Goal: Task Accomplishment & Management: Manage account settings

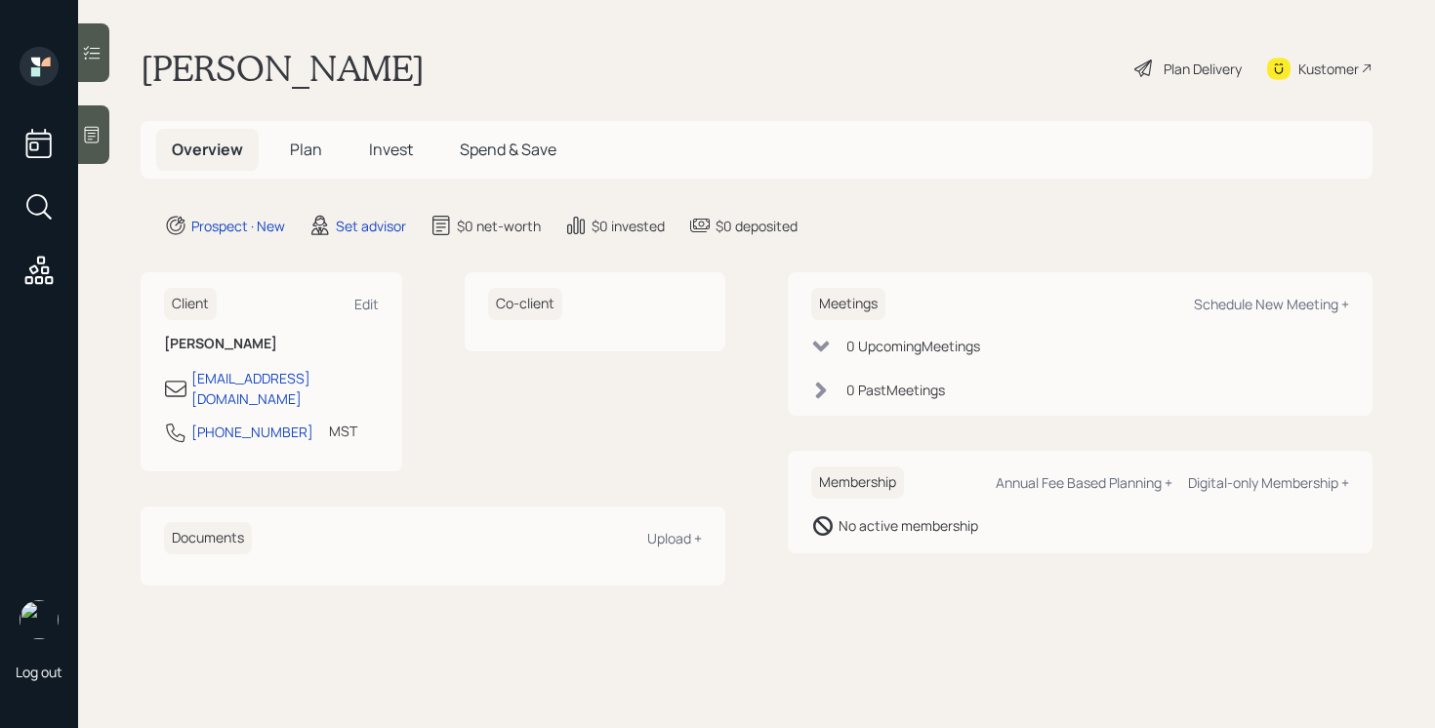
click at [90, 123] on div at bounding box center [93, 134] width 31 height 59
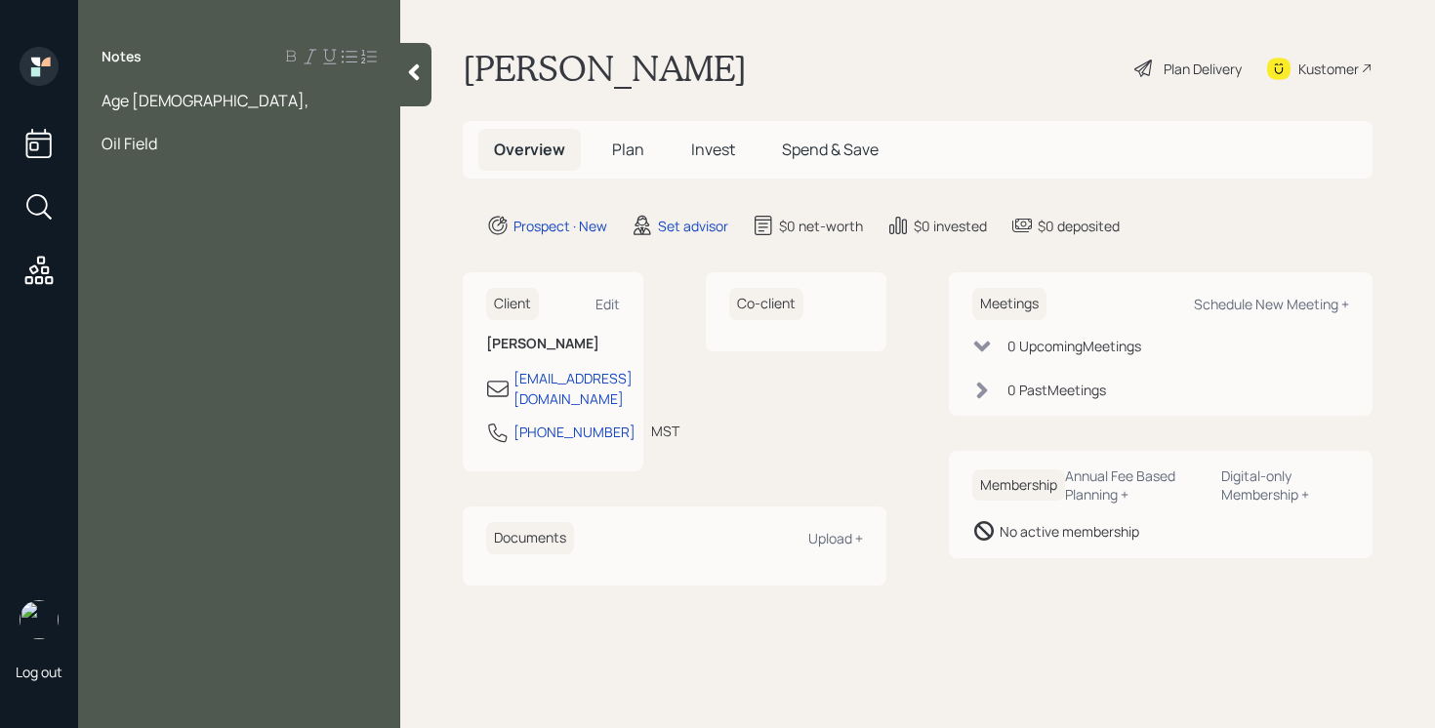
click at [168, 102] on div "Age [DEMOGRAPHIC_DATA]," at bounding box center [239, 100] width 275 height 21
click at [164, 141] on div "Oil Field" at bounding box center [239, 143] width 275 height 21
click at [155, 222] on span "Work - 10K" at bounding box center [139, 229] width 74 height 21
click at [148, 224] on span "Work - 10K" at bounding box center [139, 229] width 74 height 21
click at [150, 224] on span "Work - 10K" at bounding box center [139, 229] width 74 height 21
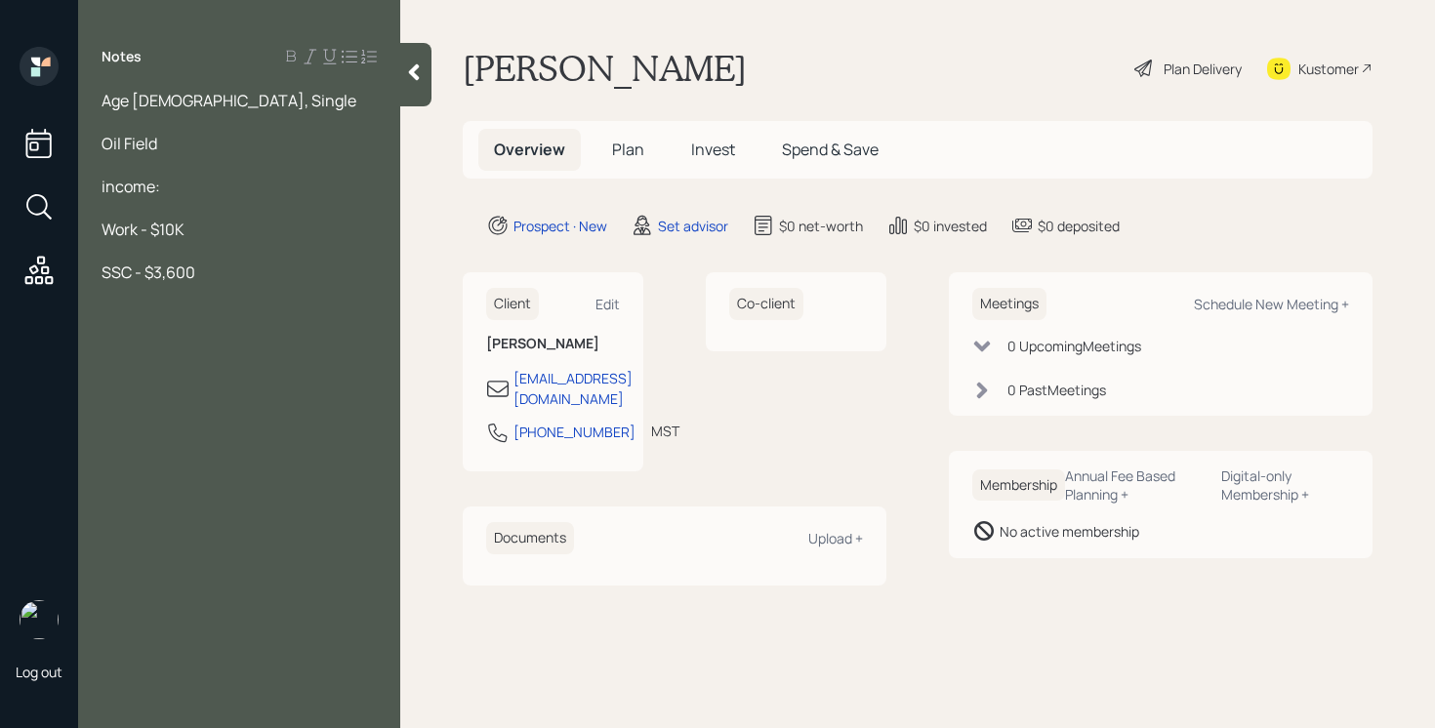
click at [216, 285] on div "Notes Age [DEMOGRAPHIC_DATA], Single Oil Field income: Work - $10K SSC - $3,600" at bounding box center [239, 376] width 322 height 658
click at [213, 281] on div "SSC - $3,600" at bounding box center [239, 272] width 275 height 21
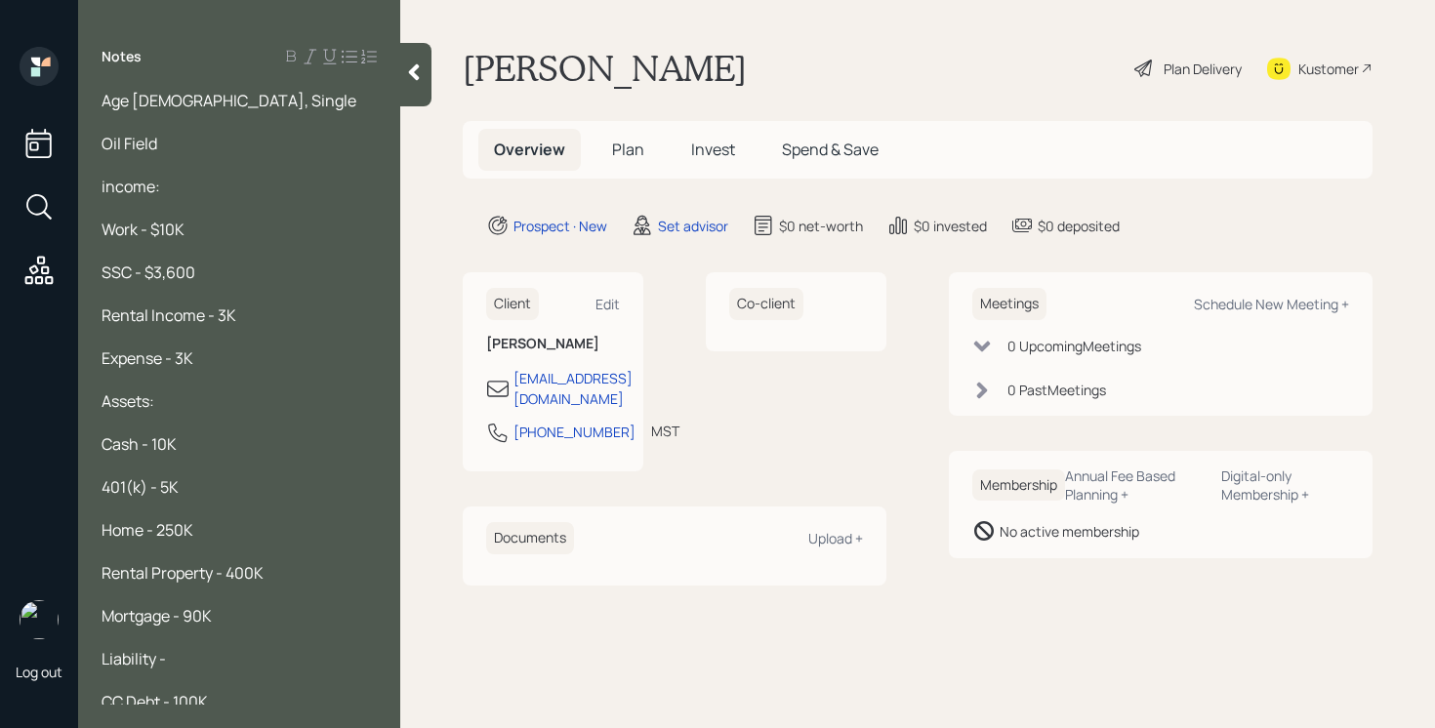
click at [217, 107] on div "Age [DEMOGRAPHIC_DATA], Single" at bounding box center [239, 100] width 275 height 21
click at [106, 102] on span "Age [DEMOGRAPHIC_DATA], Single" at bounding box center [229, 100] width 255 height 21
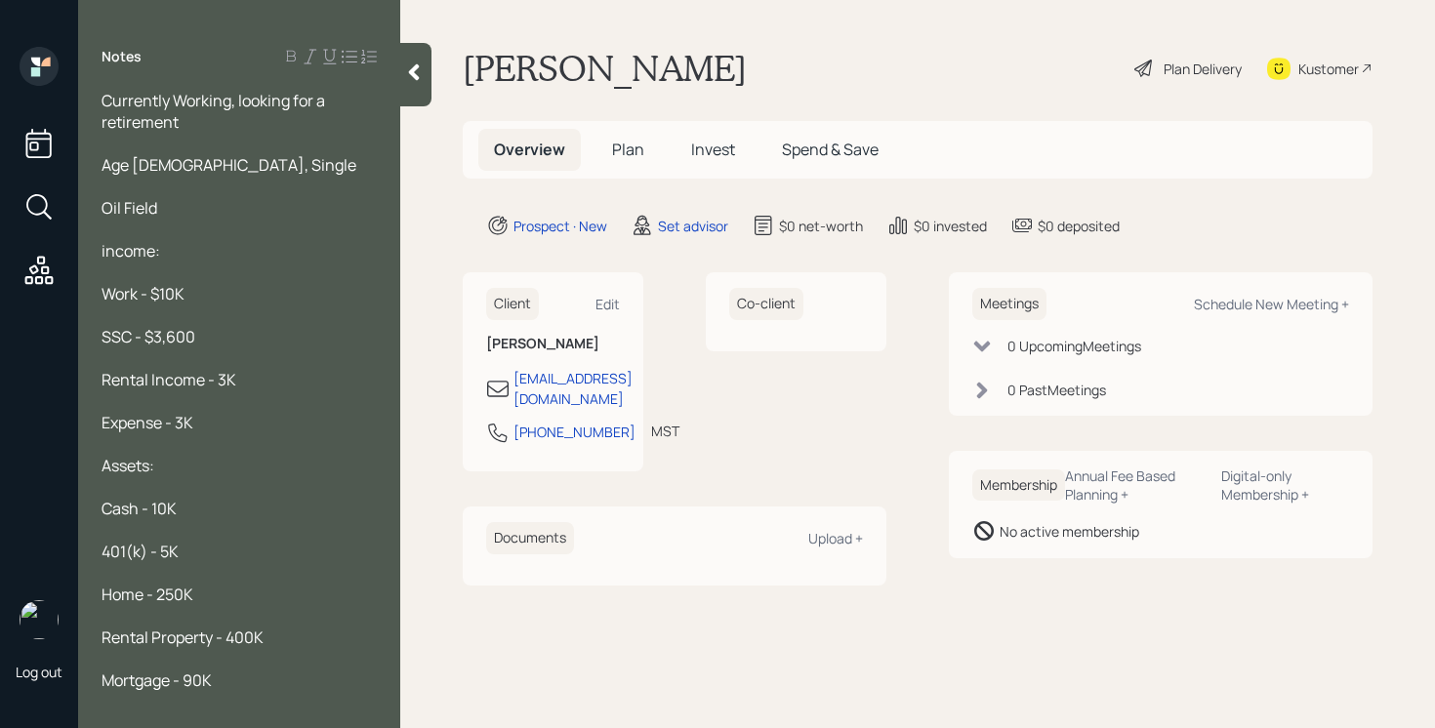
scroll to position [157, 0]
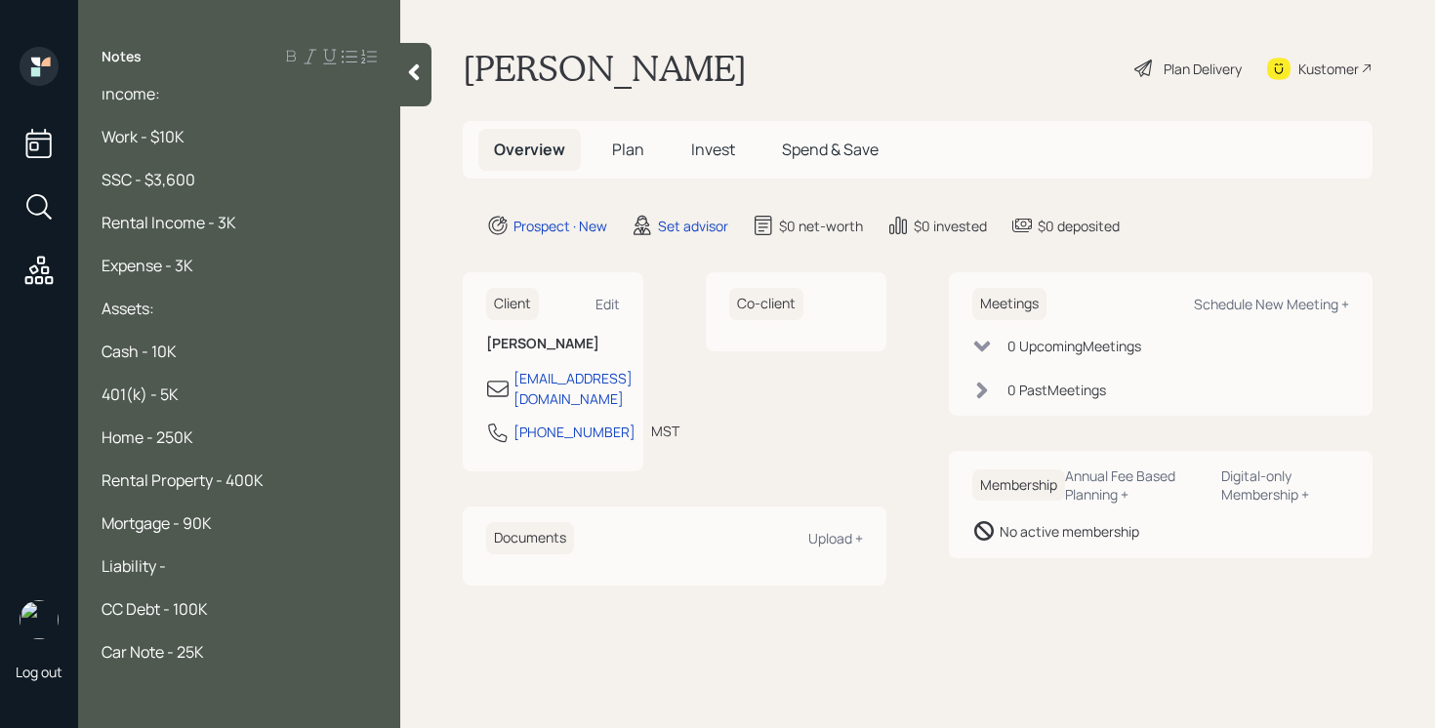
click at [411, 90] on div at bounding box center [415, 74] width 31 height 63
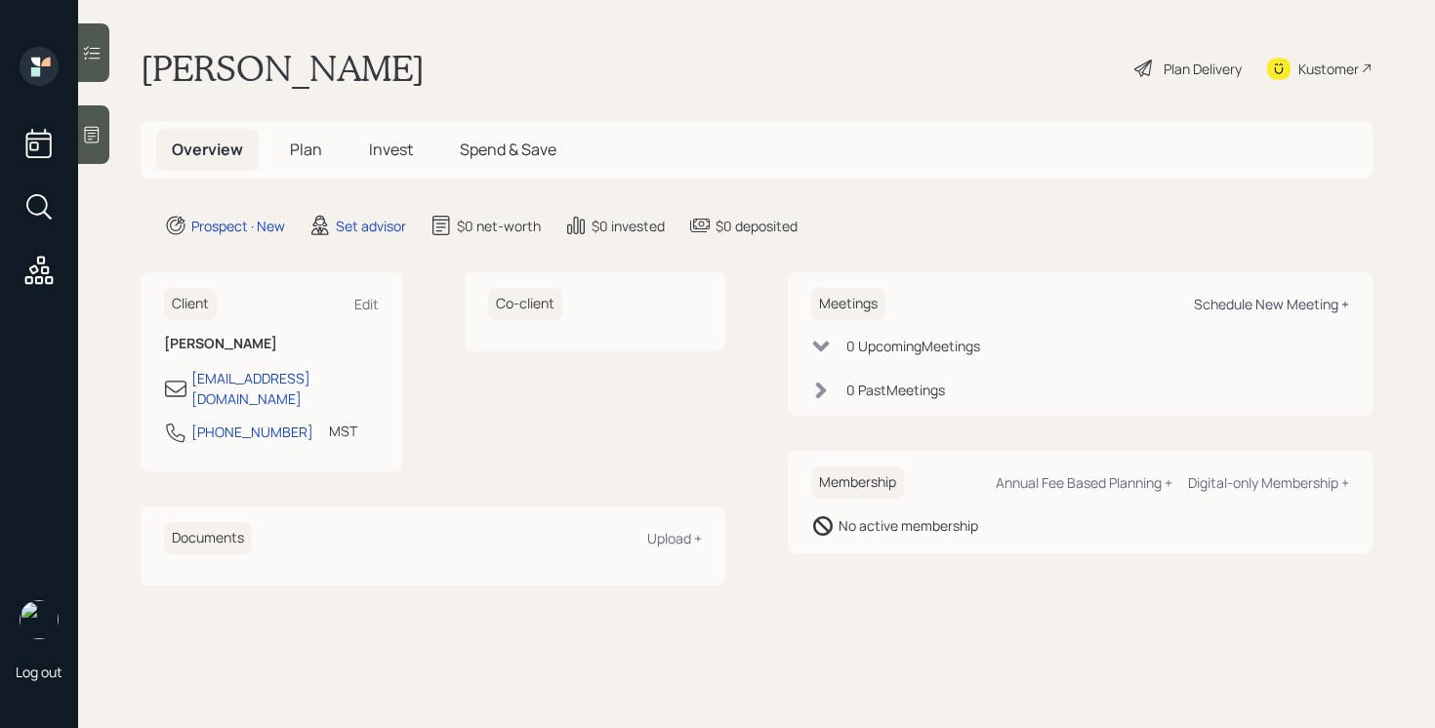
click at [1330, 306] on div "Schedule New Meeting +" at bounding box center [1271, 304] width 155 height 19
select select "round-[PERSON_NAME]"
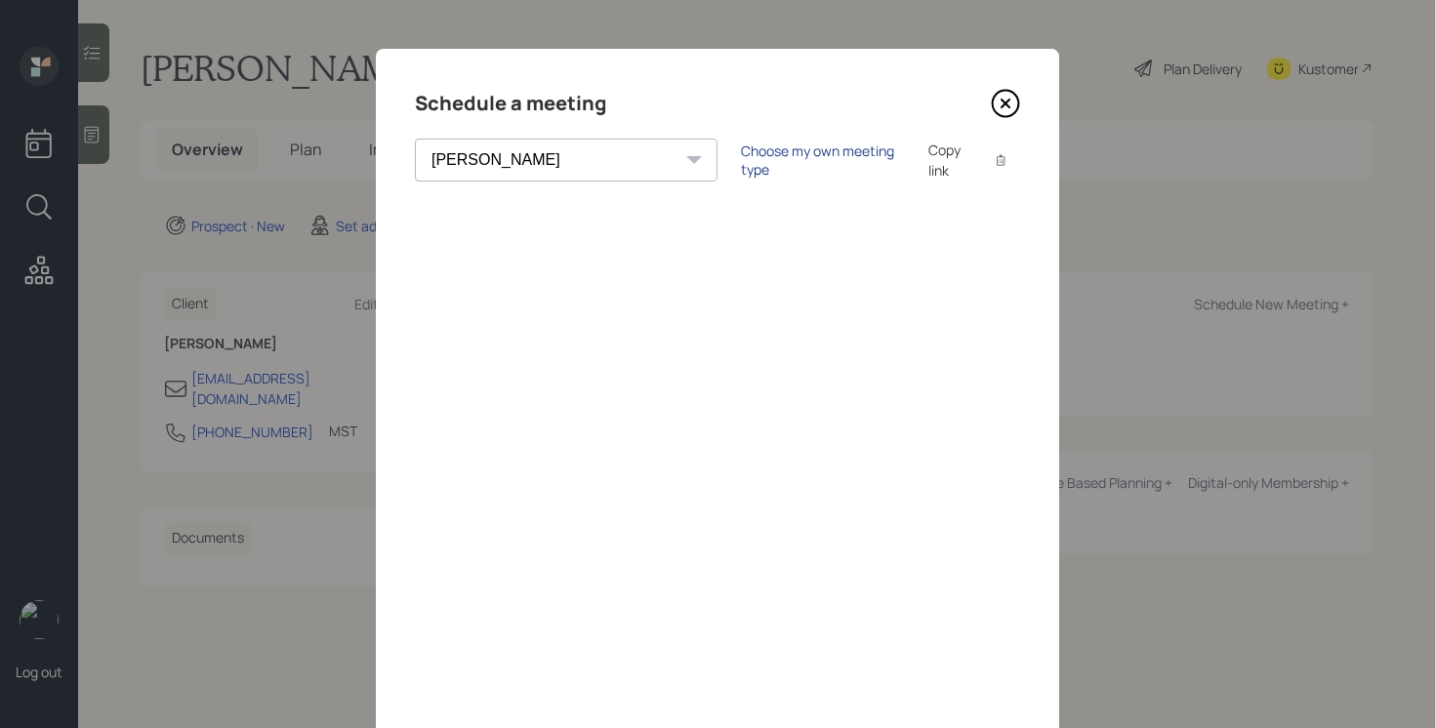
click at [749, 168] on div "Choose my own meeting type" at bounding box center [823, 160] width 164 height 37
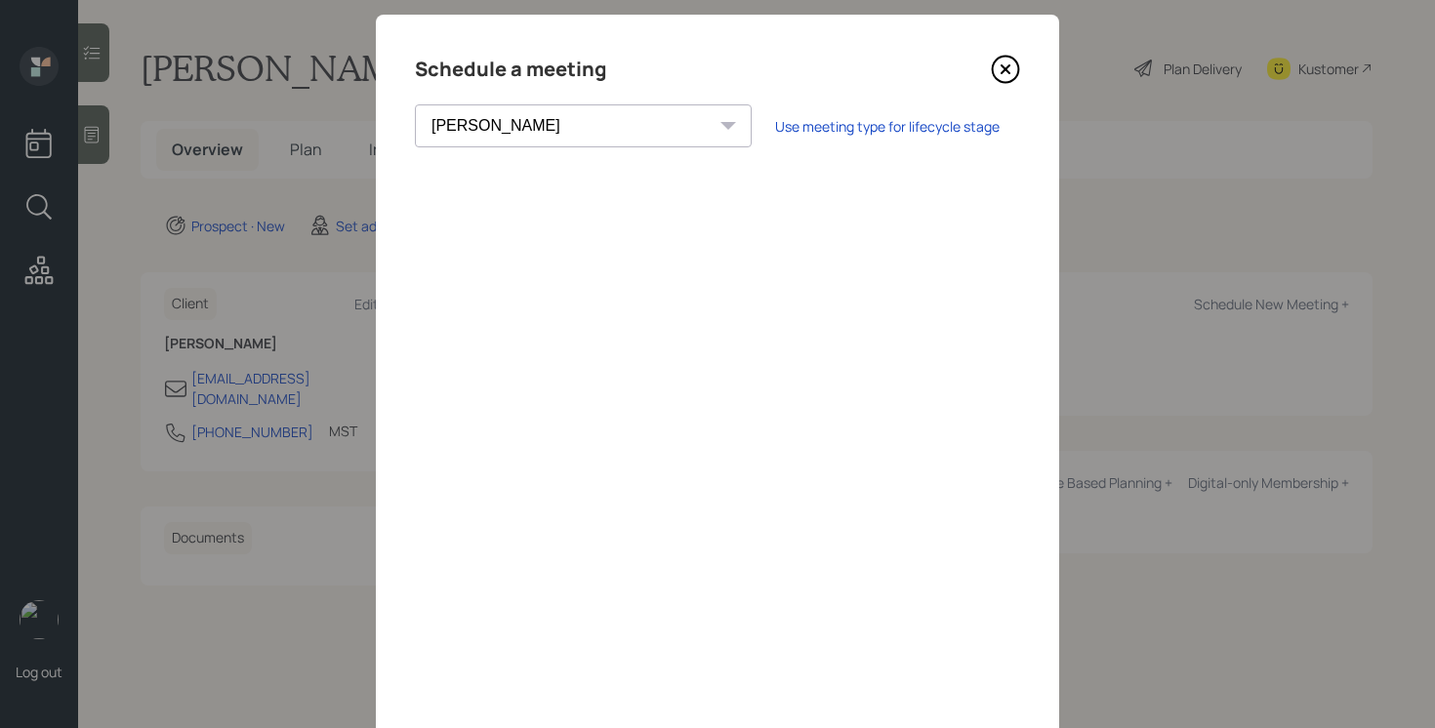
scroll to position [43, 0]
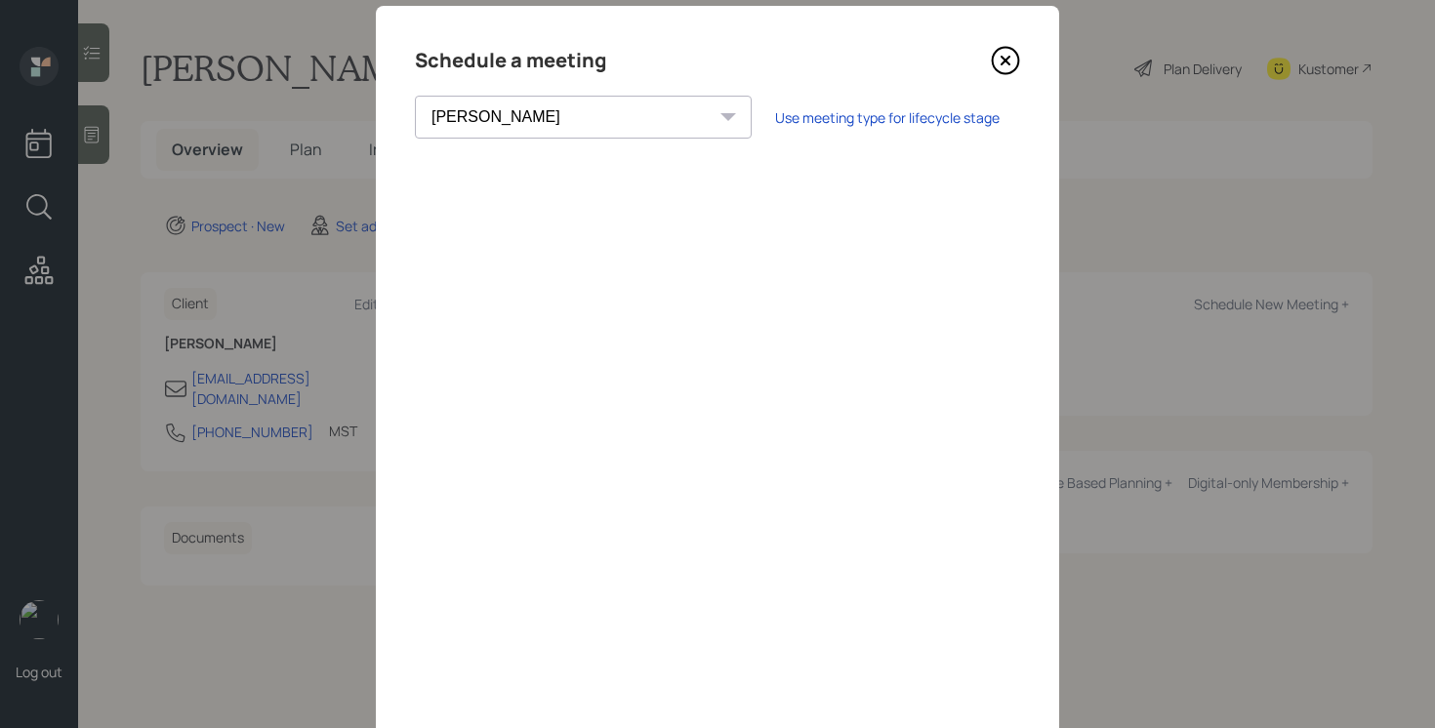
click at [1004, 71] on icon at bounding box center [1005, 60] width 29 height 29
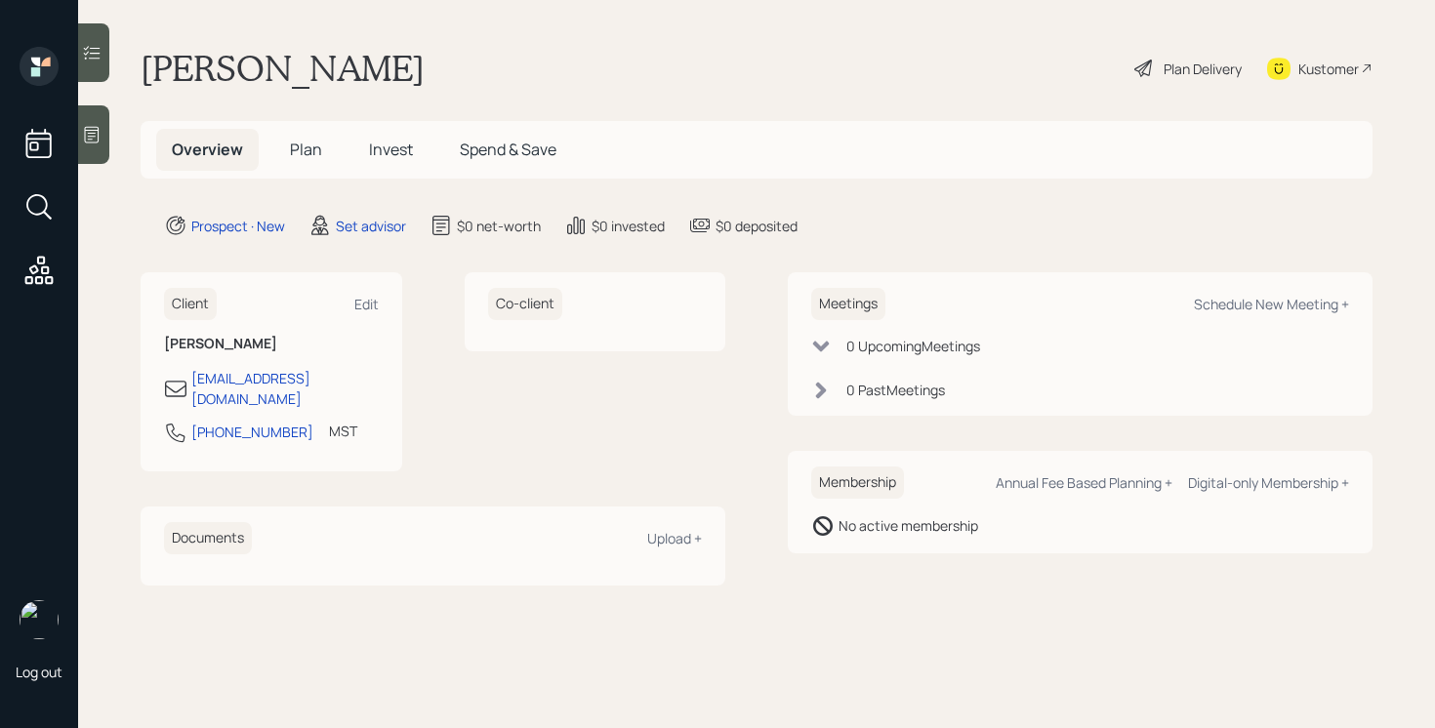
click at [1240, 315] on div "Meetings Schedule New Meeting +" at bounding box center [1080, 304] width 538 height 32
click at [1237, 299] on div "Schedule New Meeting +" at bounding box center [1271, 304] width 155 height 19
select select "round-[PERSON_NAME]"
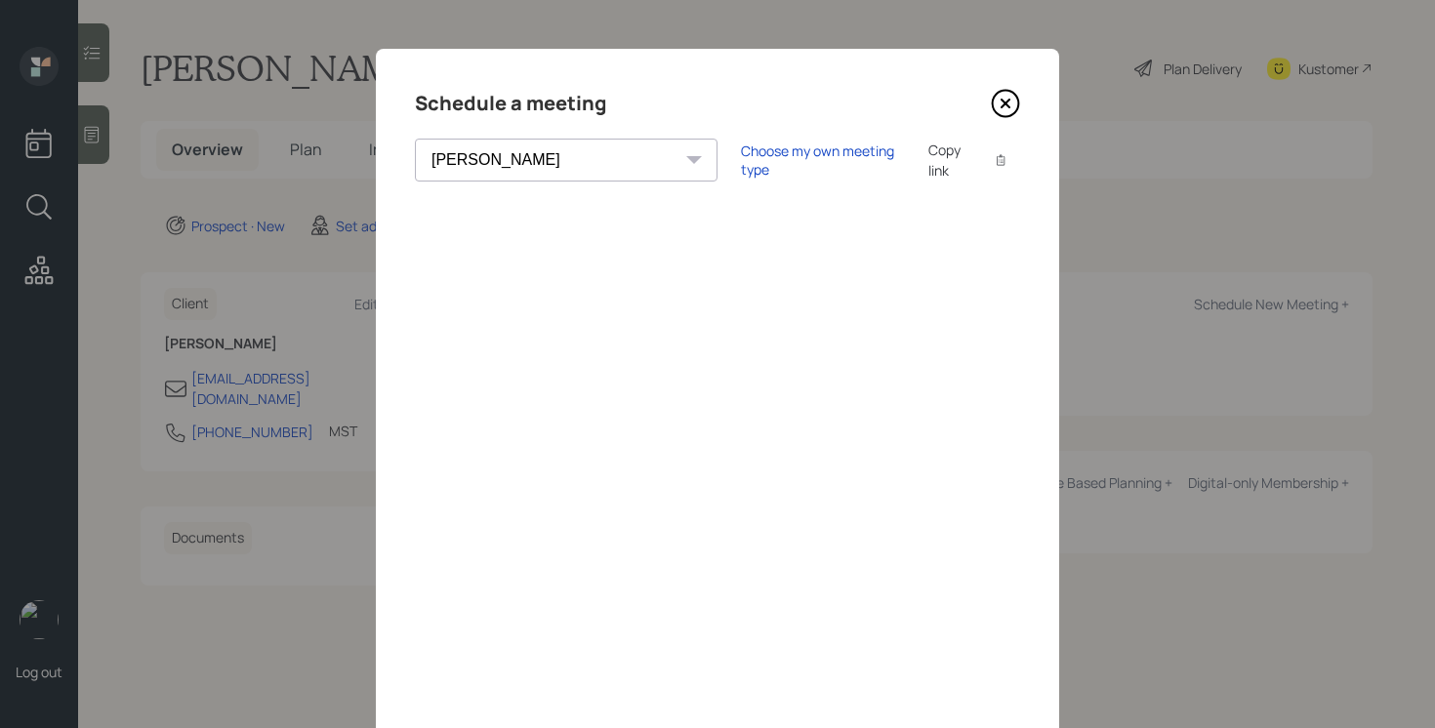
click at [741, 149] on div "Choose my own meeting type Copy link Copy text" at bounding box center [880, 160] width 279 height 41
click at [741, 168] on div "Choose my own meeting type" at bounding box center [823, 160] width 164 height 37
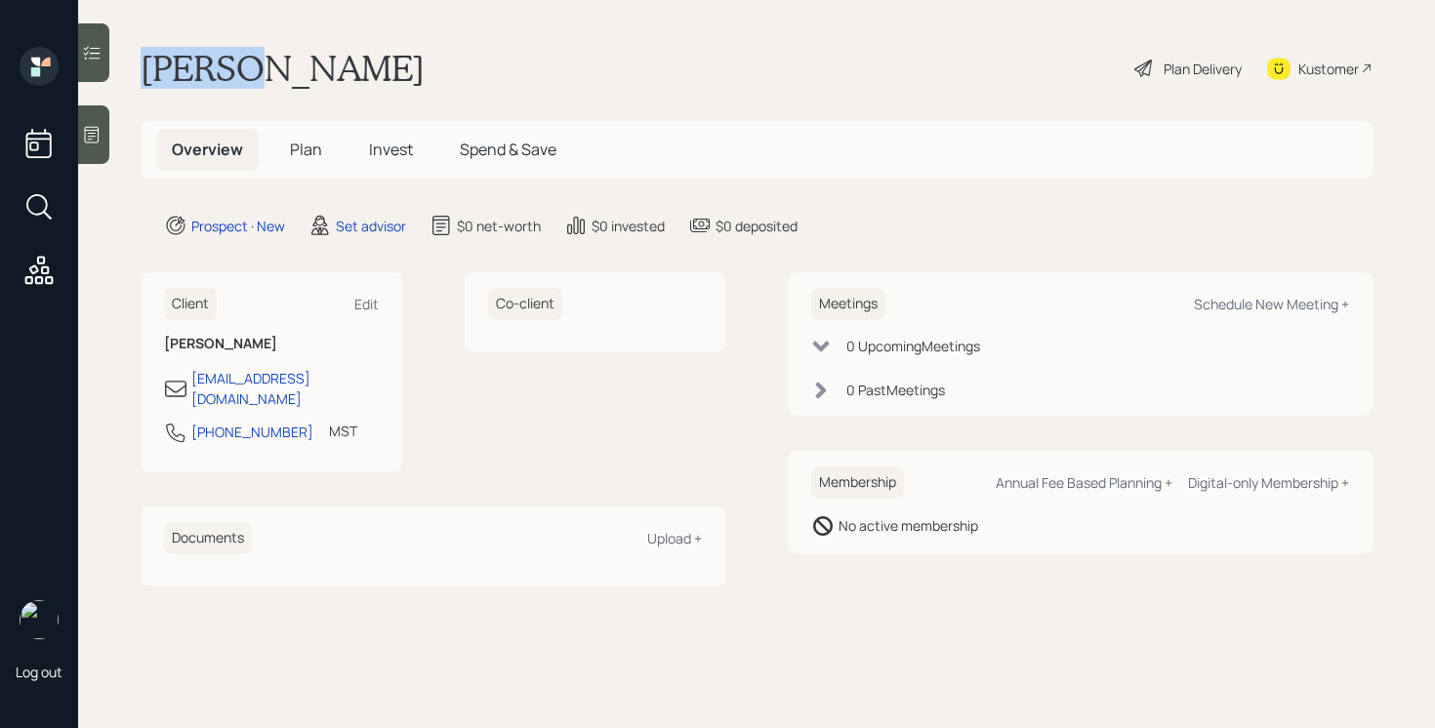
click at [94, 154] on div at bounding box center [93, 134] width 31 height 59
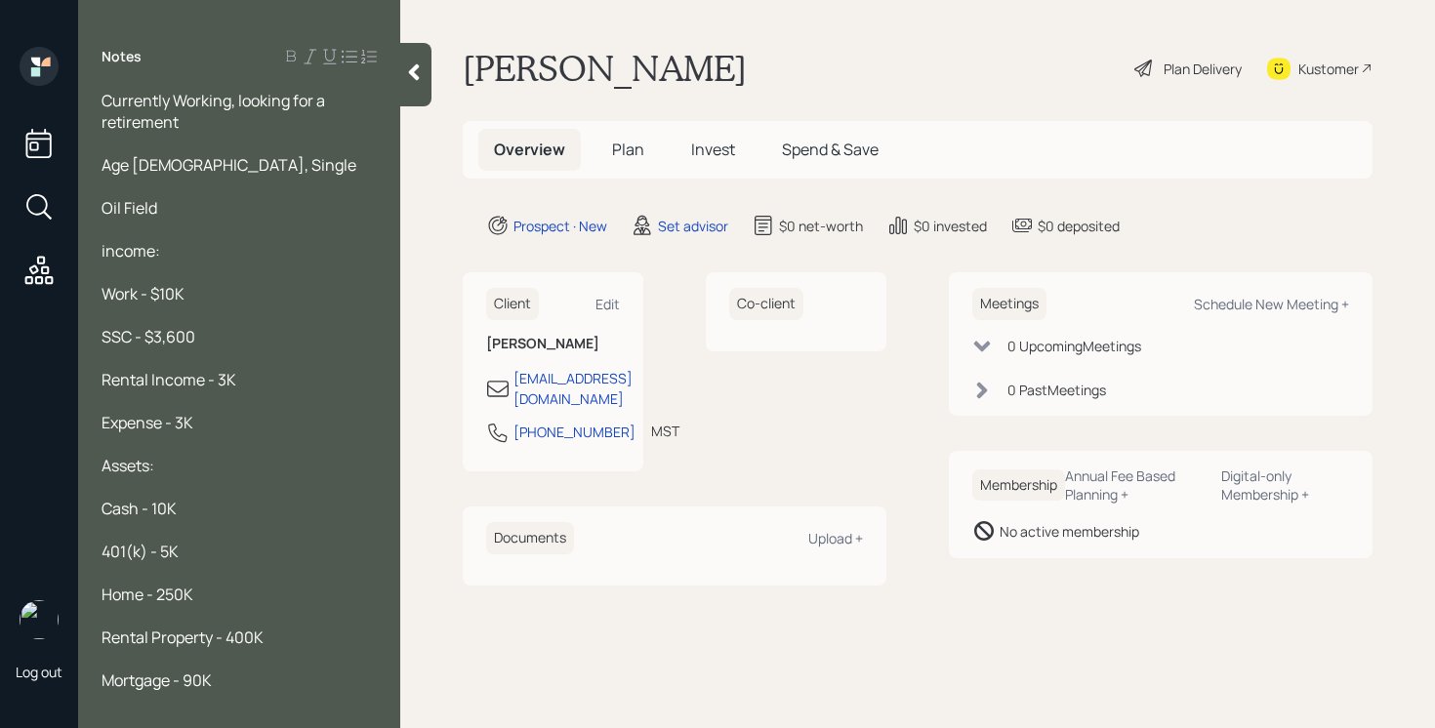
scroll to position [114, 0]
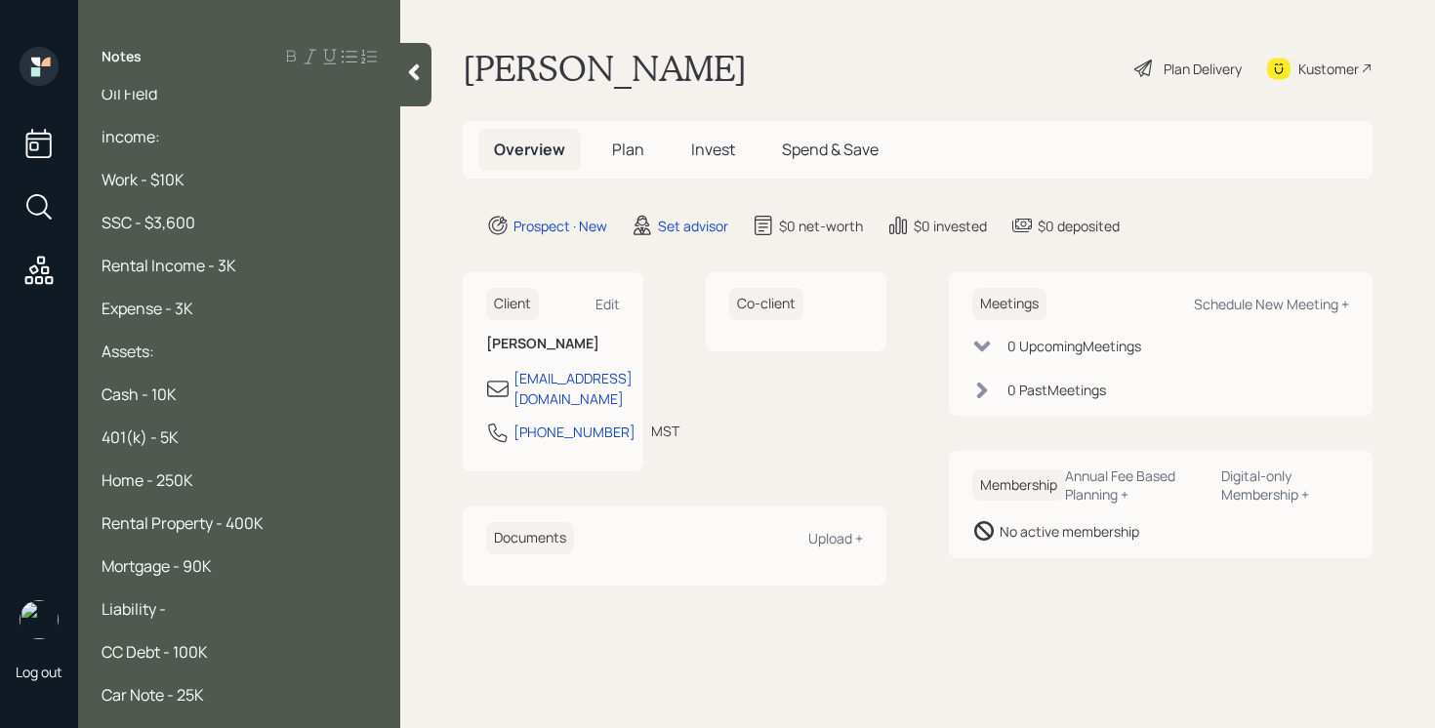
click at [415, 78] on icon at bounding box center [414, 72] width 20 height 20
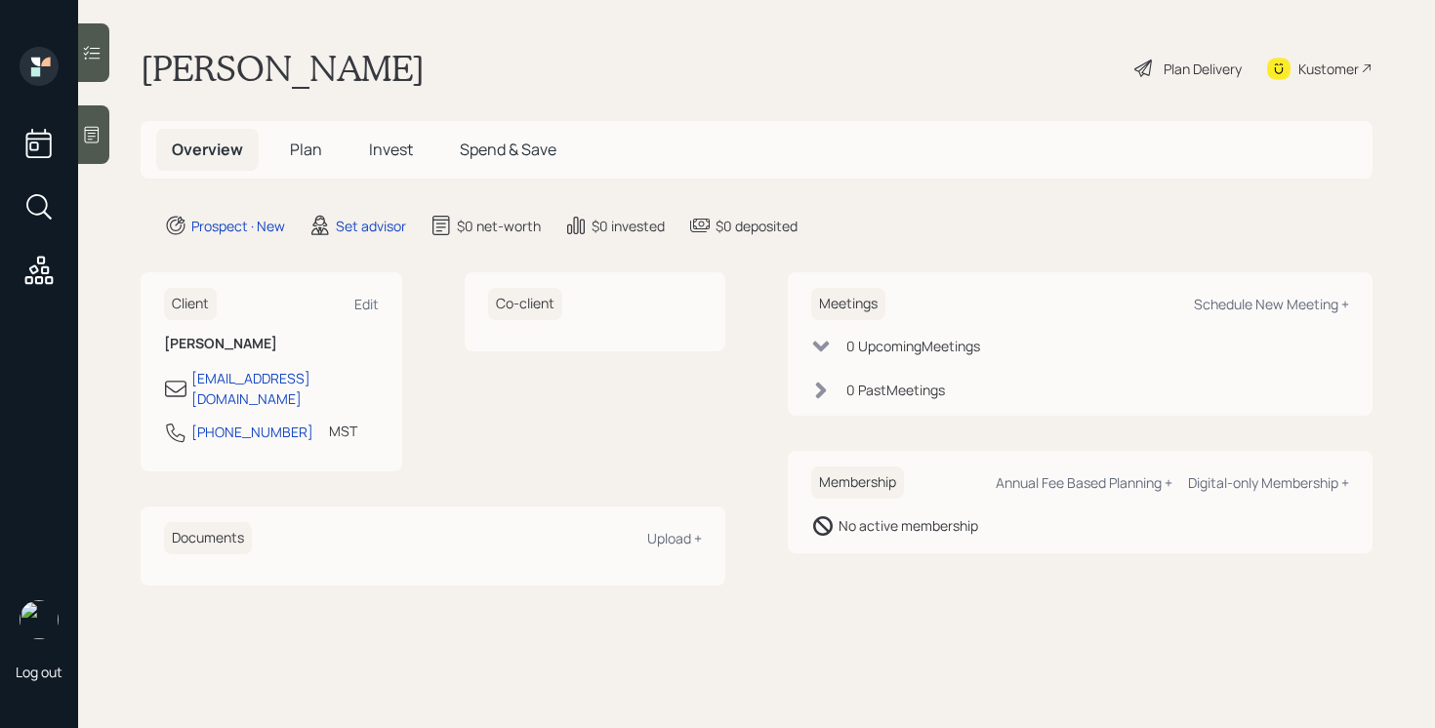
click at [100, 157] on div at bounding box center [93, 134] width 31 height 59
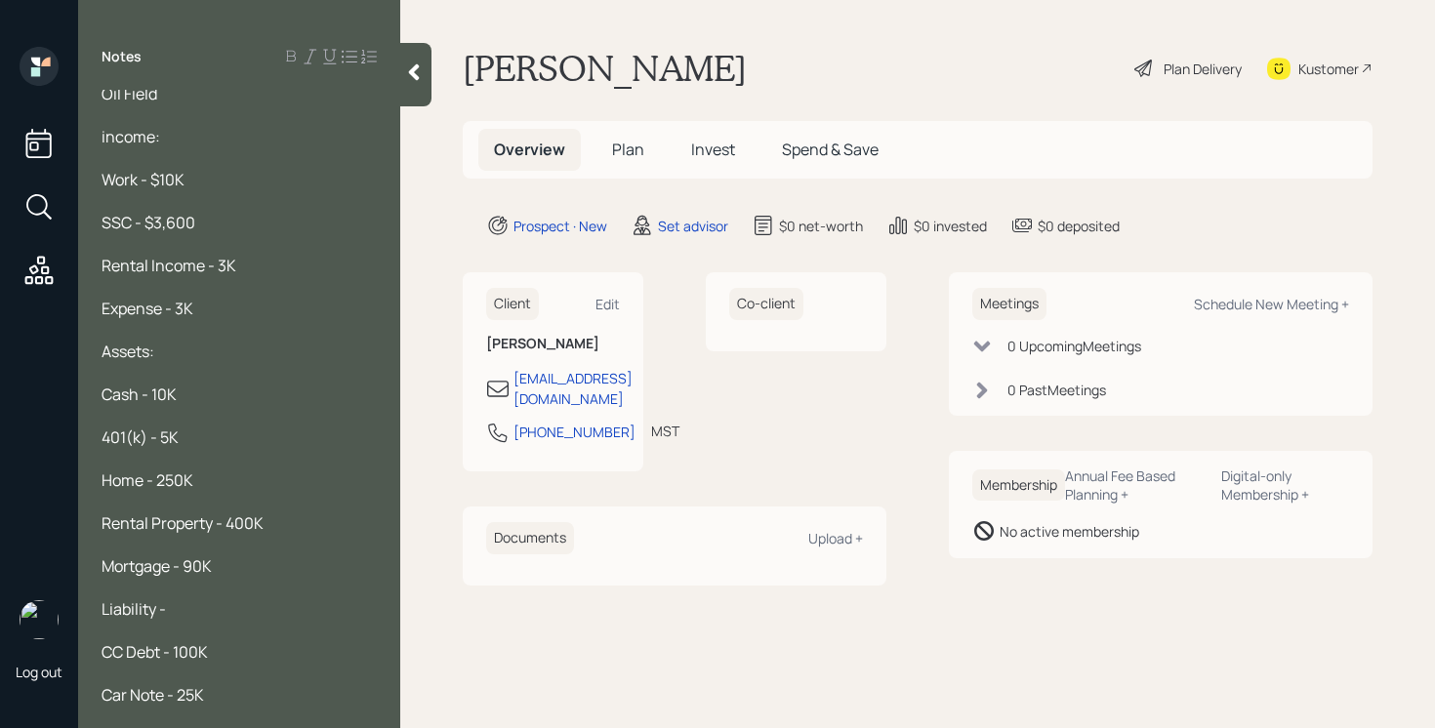
scroll to position [0, 0]
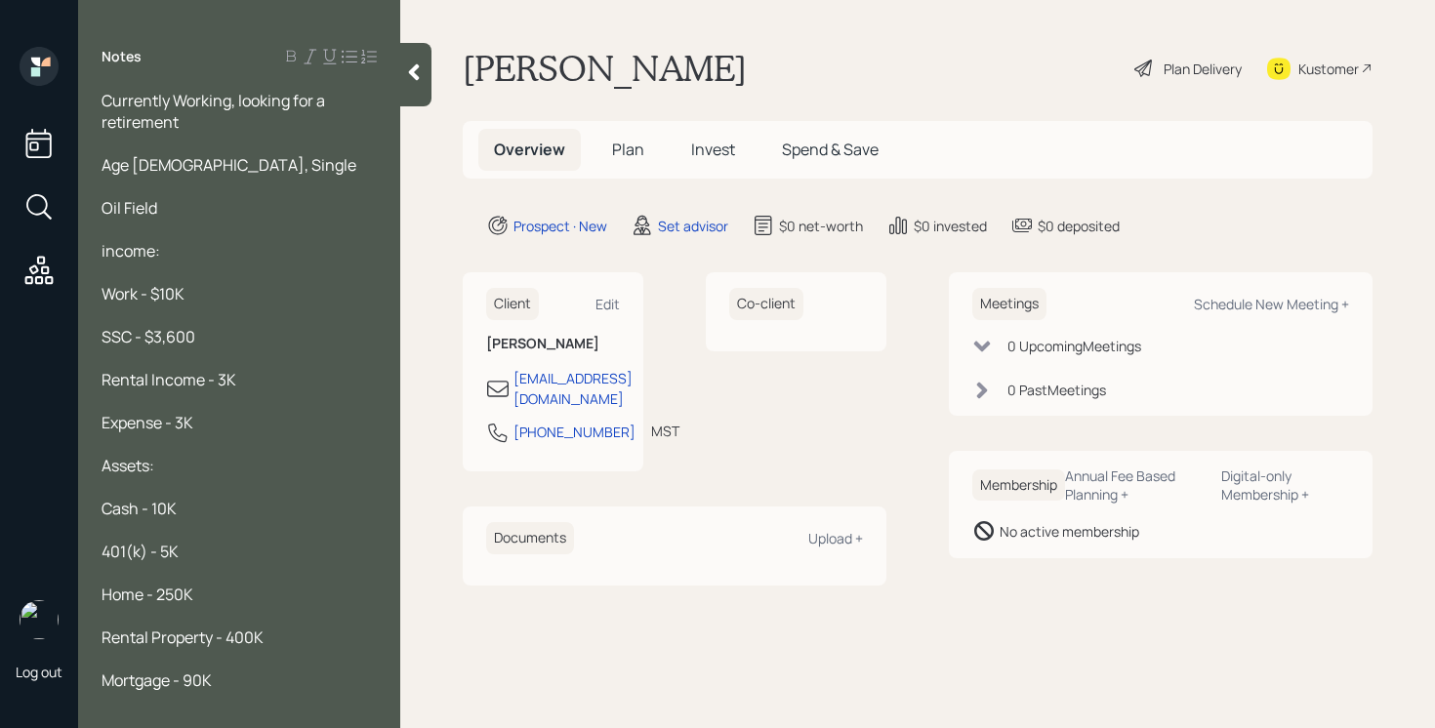
click at [405, 96] on div at bounding box center [415, 74] width 31 height 63
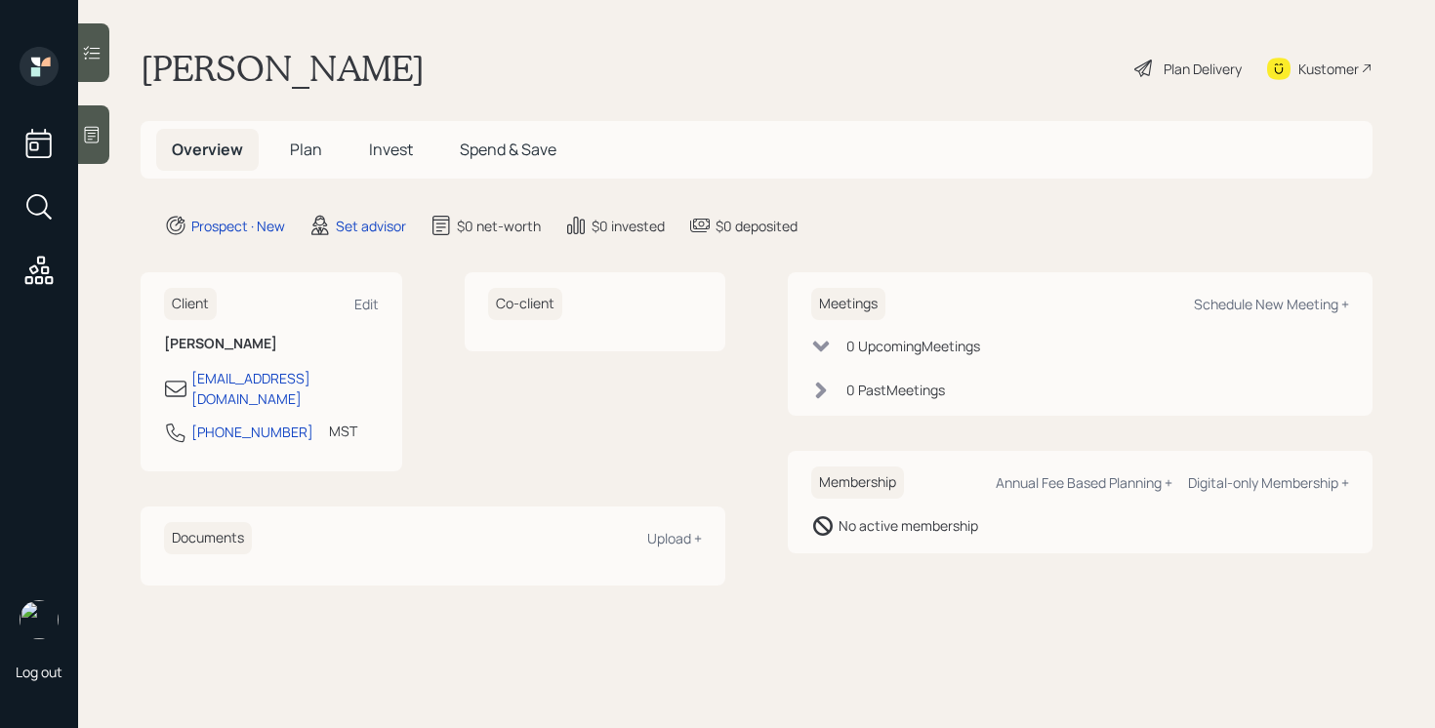
click at [76, 123] on div "Log out" at bounding box center [39, 364] width 78 height 728
click at [81, 123] on div at bounding box center [93, 134] width 31 height 59
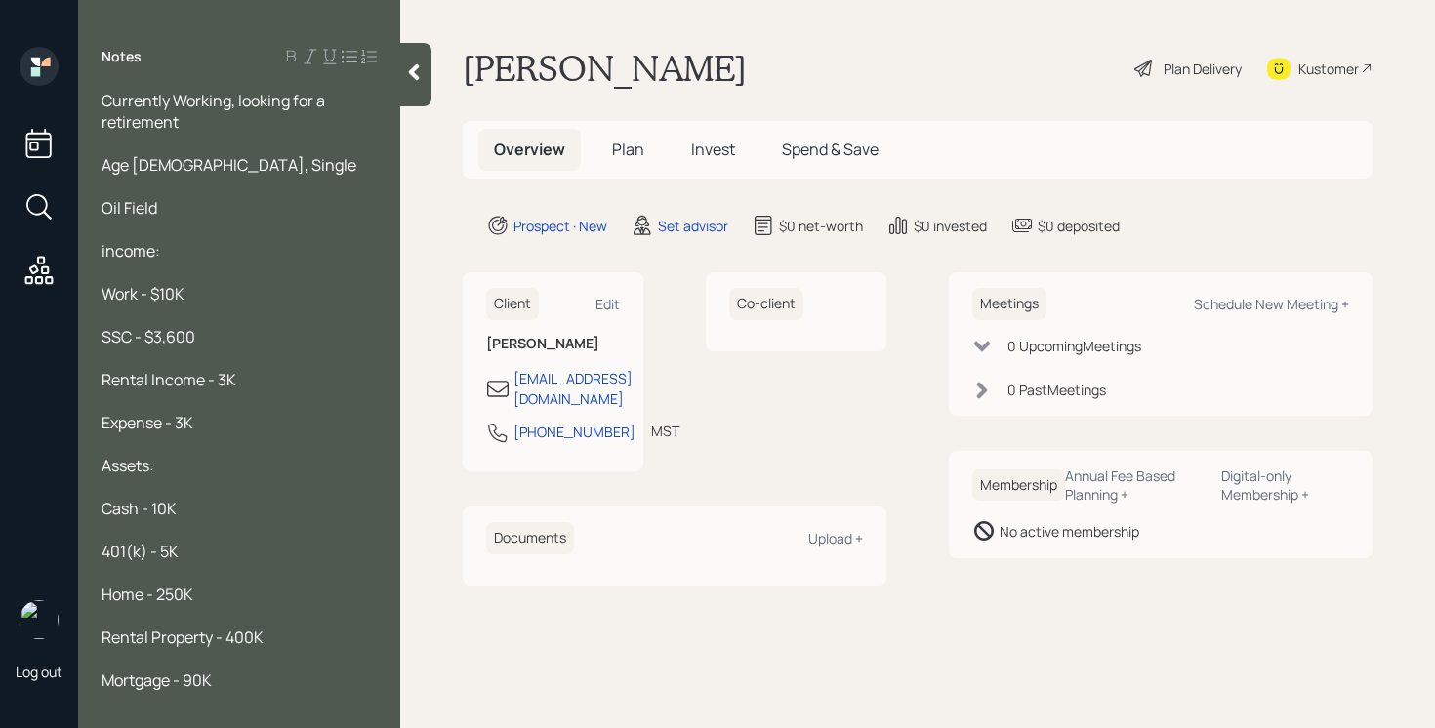
click at [413, 95] on div at bounding box center [415, 74] width 31 height 63
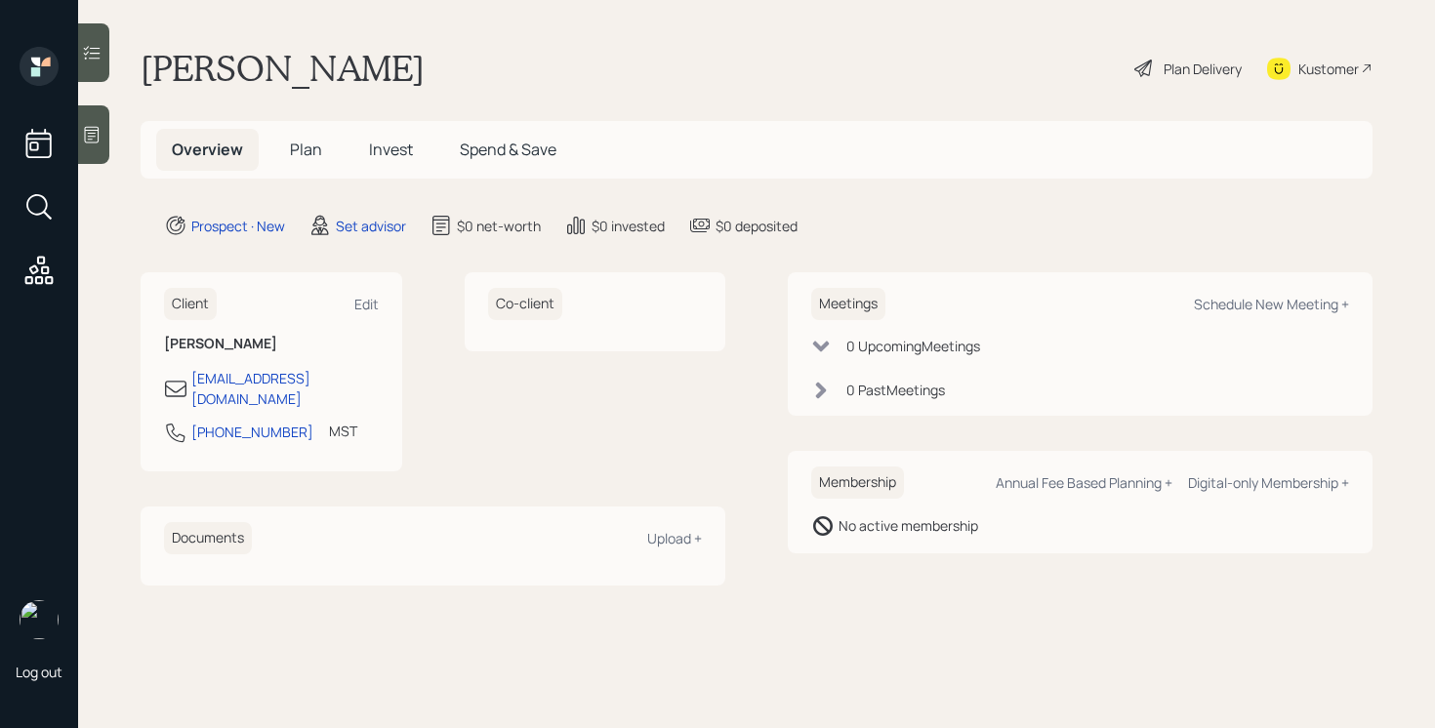
click at [1315, 66] on div "Kustomer" at bounding box center [1328, 69] width 61 height 20
